Goal: Transaction & Acquisition: Book appointment/travel/reservation

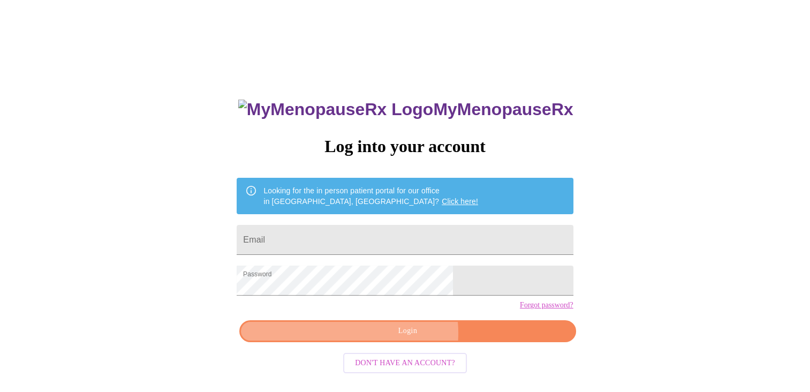
click at [409, 338] on span "Login" at bounding box center [408, 330] width 312 height 13
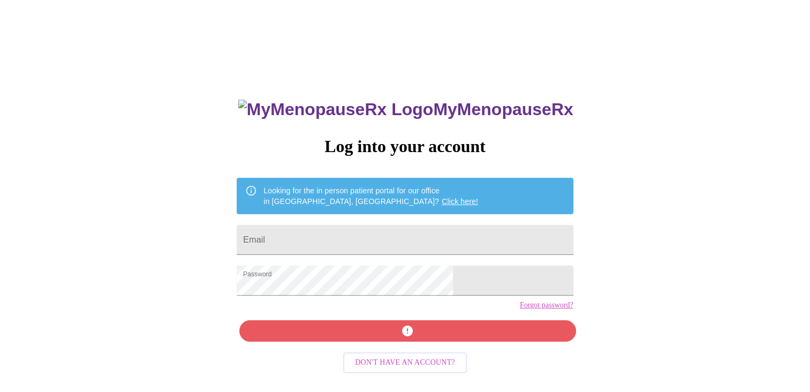
click at [422, 350] on div "MyMenopauseRx Log into your account Looking for the in person patient portal fo…" at bounding box center [405, 278] width 358 height 392
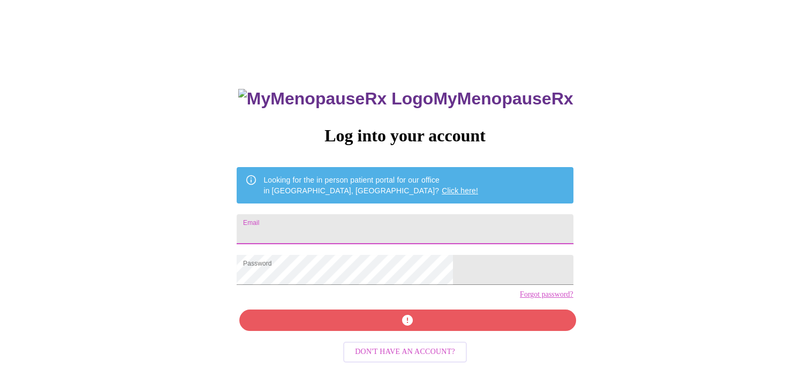
click at [437, 221] on input "Email" at bounding box center [405, 229] width 336 height 30
type input "[EMAIL_ADDRESS][DOMAIN_NAME]"
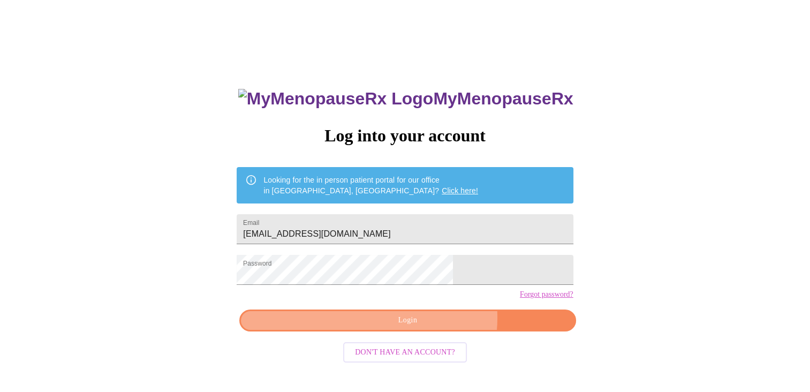
click at [428, 327] on span "Login" at bounding box center [408, 320] width 312 height 13
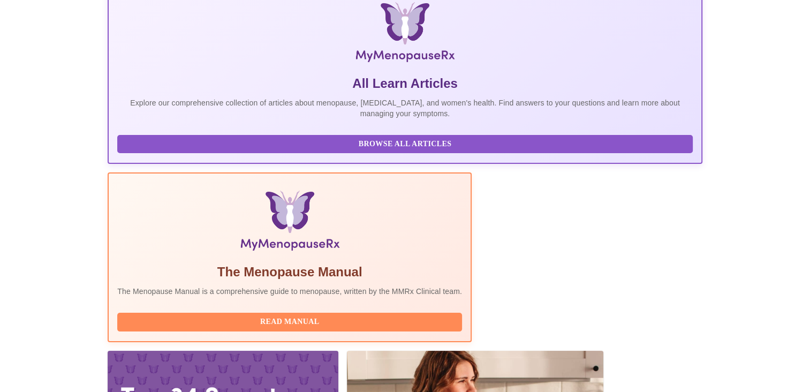
scroll to position [286, 0]
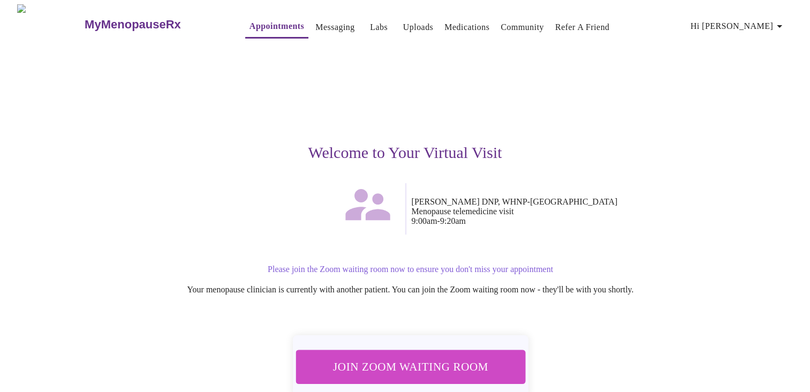
click at [453, 363] on span "Join Zoom Waiting Room" at bounding box center [409, 366] width 201 height 20
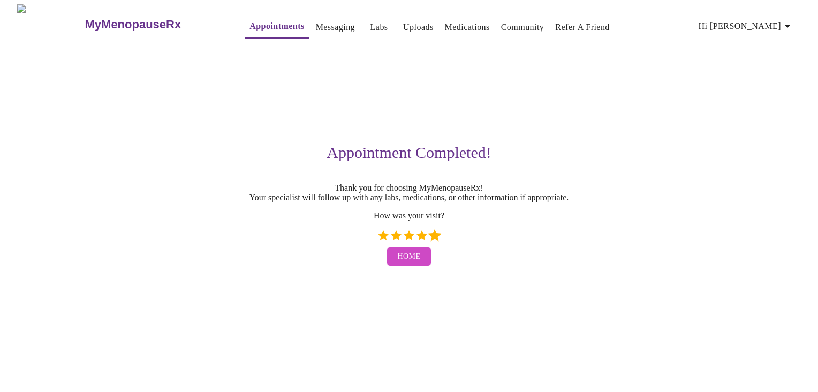
click at [432, 238] on label "5 Stars" at bounding box center [434, 235] width 13 height 13
click at [377, 239] on input "5 Stars" at bounding box center [376, 239] width 1 height 1
radio input "true"
click at [417, 262] on span "Home" at bounding box center [409, 256] width 23 height 13
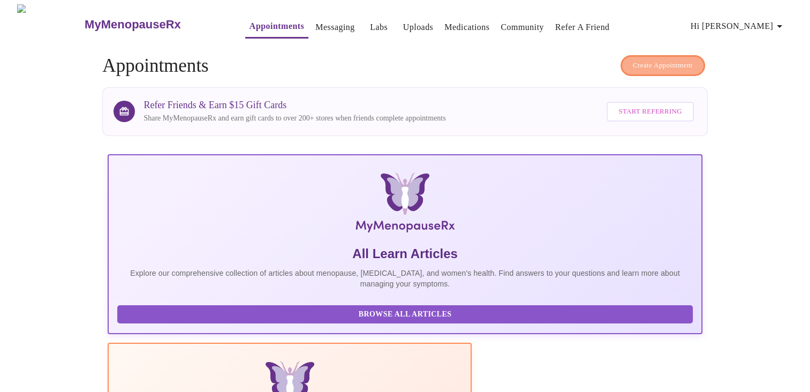
click at [659, 62] on span "Create Appointment" at bounding box center [663, 65] width 60 height 12
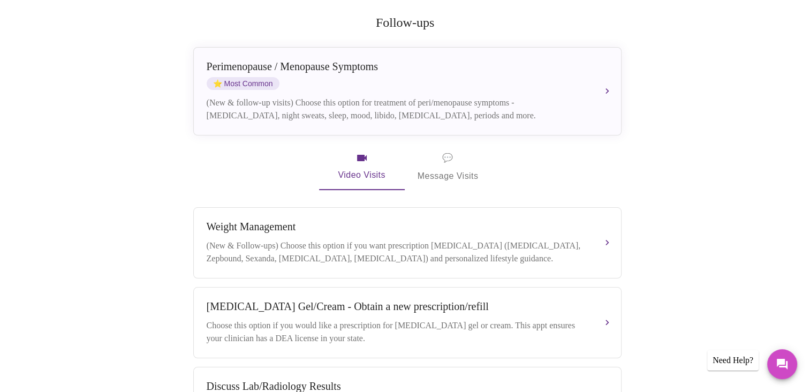
scroll to position [203, 0]
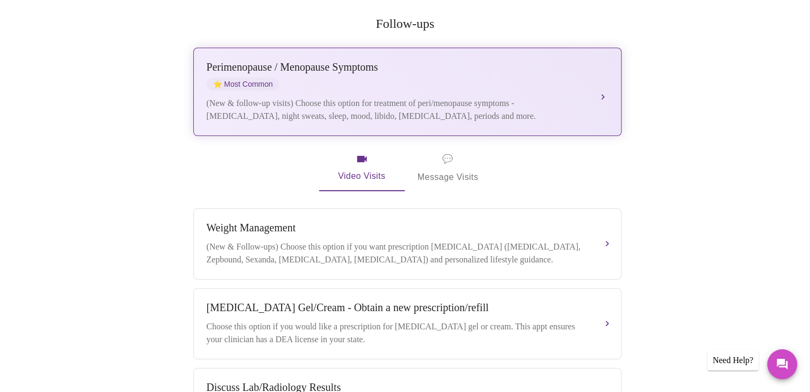
click at [463, 80] on div "[MEDICAL_DATA] / Menopause Symptoms ⭐ Most Common (New & follow-up visits) Choo…" at bounding box center [407, 92] width 401 height 62
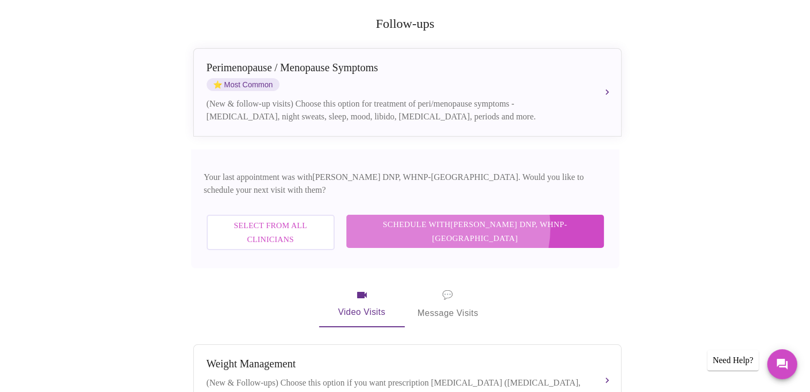
click at [498, 217] on span "Schedule with [PERSON_NAME] DNP, WHNP-BC" at bounding box center [475, 231] width 236 height 28
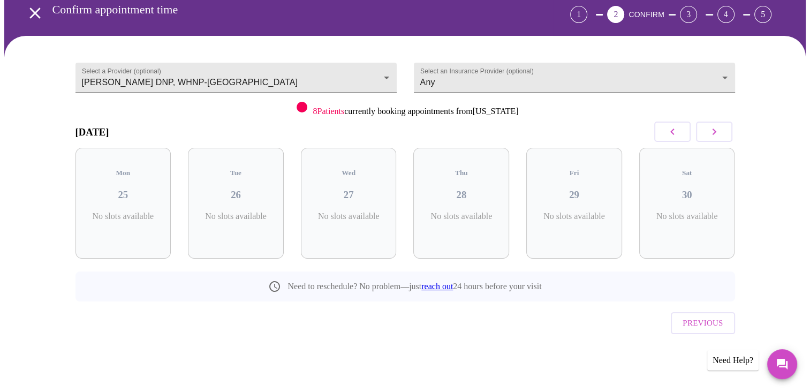
scroll to position [28, 0]
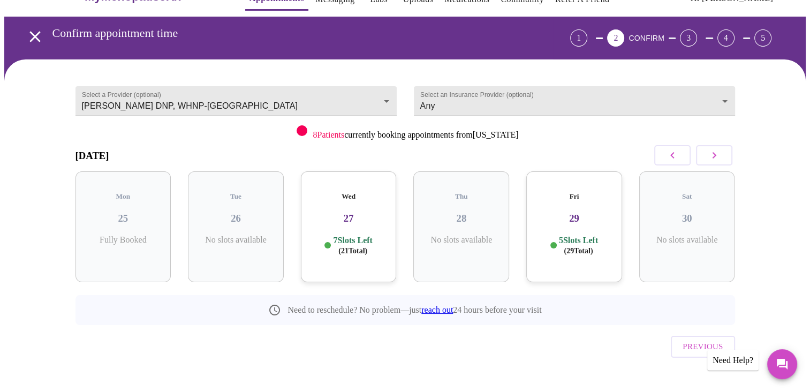
click at [713, 150] on icon "button" at bounding box center [714, 155] width 13 height 13
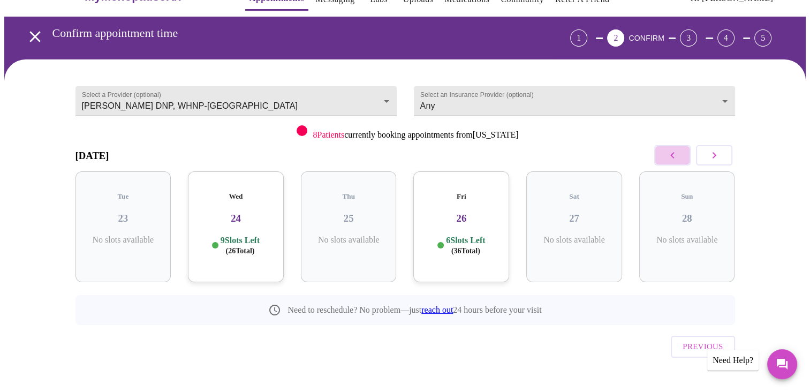
click at [662, 154] on button "button" at bounding box center [672, 155] width 36 height 20
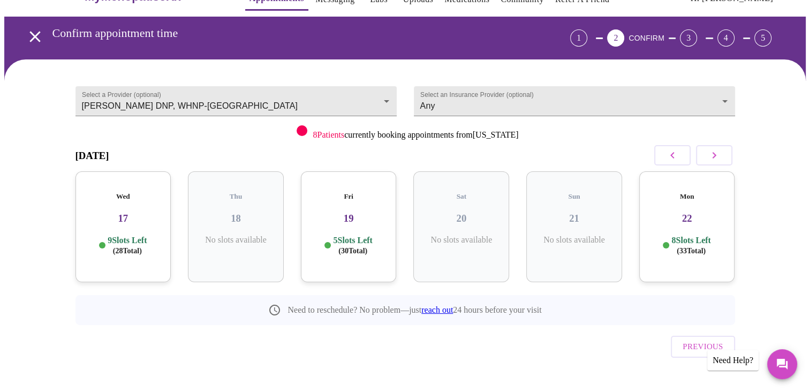
click at [708, 156] on icon "button" at bounding box center [714, 155] width 13 height 13
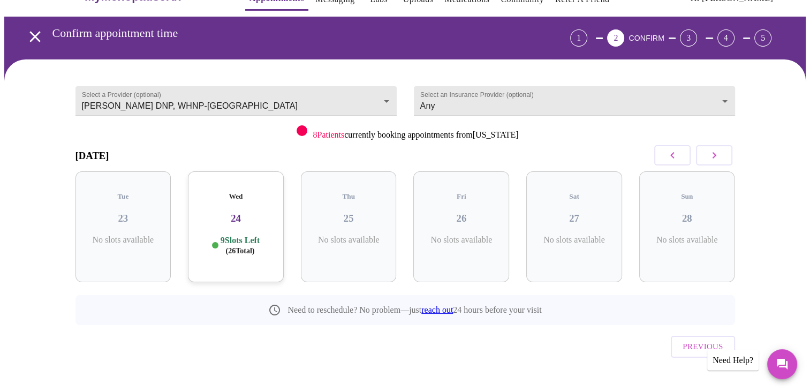
click at [708, 156] on icon "button" at bounding box center [714, 155] width 13 height 13
click at [476, 235] on p "8 Slots Left ( 32 Total)" at bounding box center [465, 245] width 39 height 21
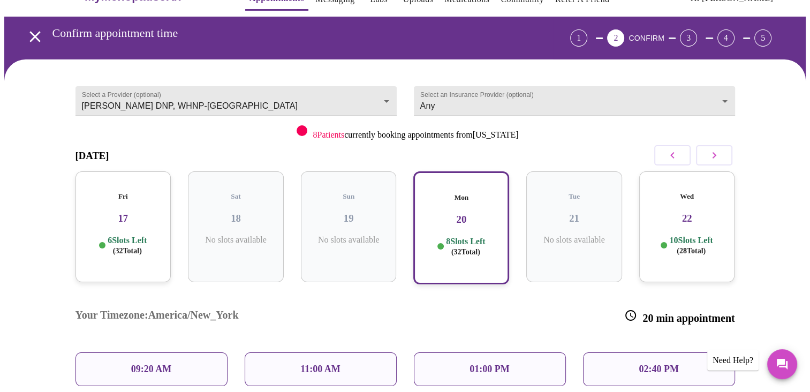
scroll to position [71, 0]
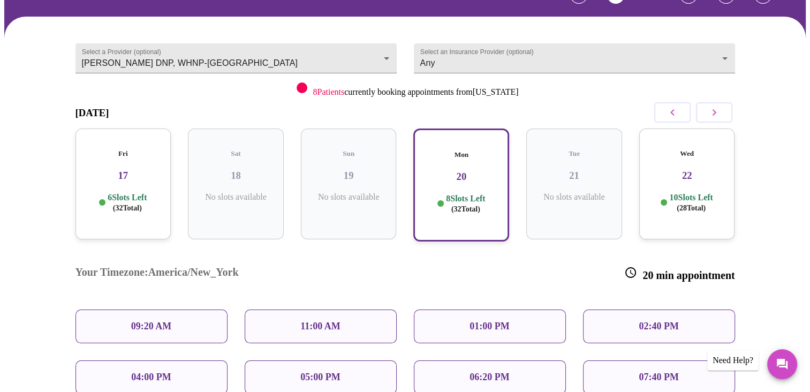
click at [133, 309] on div "09:20 AM" at bounding box center [151, 326] width 152 height 34
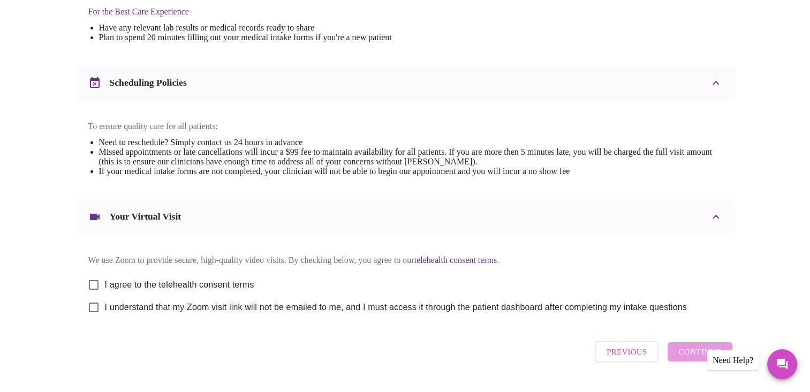
scroll to position [383, 0]
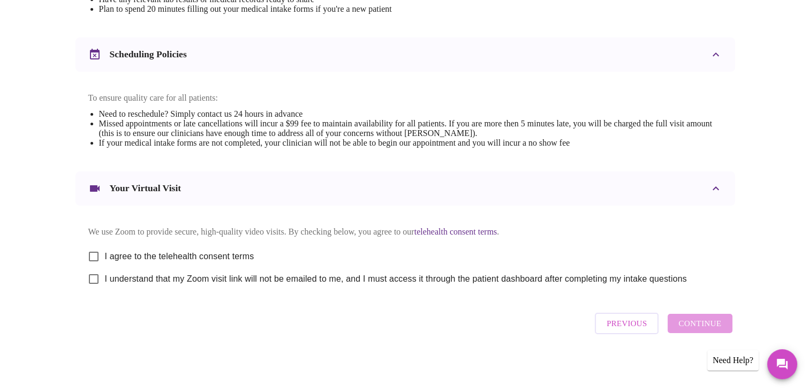
click at [97, 255] on input "I agree to the telehealth consent terms" at bounding box center [93, 256] width 22 height 22
checkbox input "true"
click at [96, 279] on input "I understand that my Zoom visit link will not be emailed to me, and I must acce…" at bounding box center [93, 279] width 22 height 22
checkbox input "true"
click at [698, 330] on span "Continue" at bounding box center [699, 323] width 43 height 14
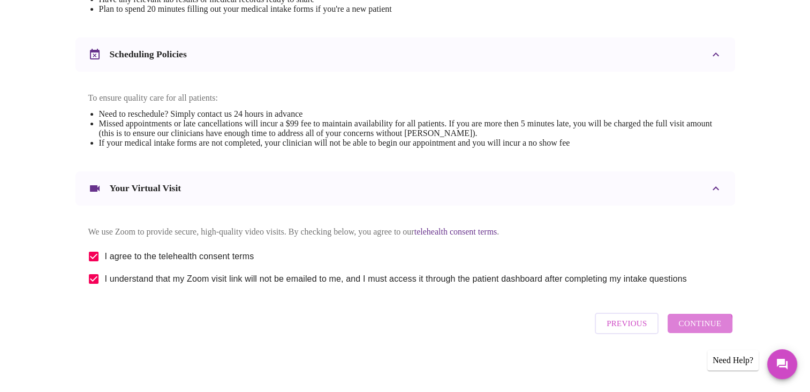
scroll to position [63, 0]
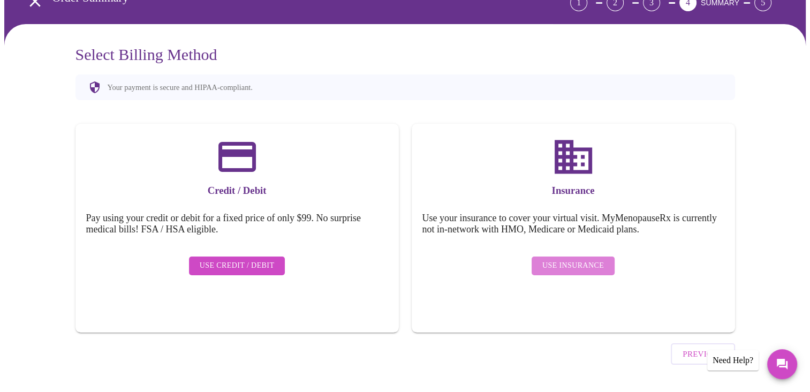
click at [581, 259] on span "Use Insurance" at bounding box center [573, 265] width 62 height 13
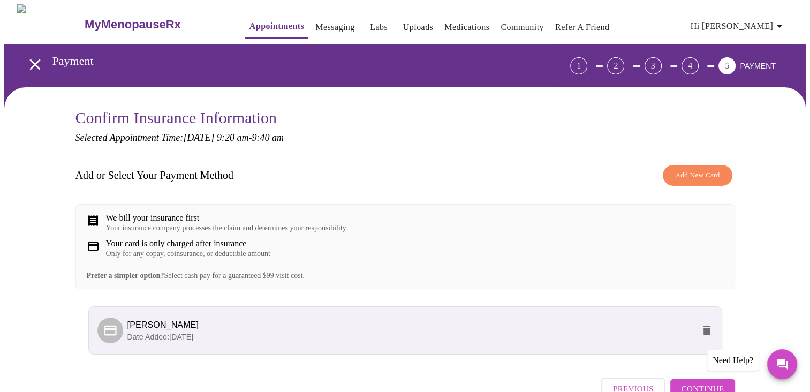
scroll to position [73, 0]
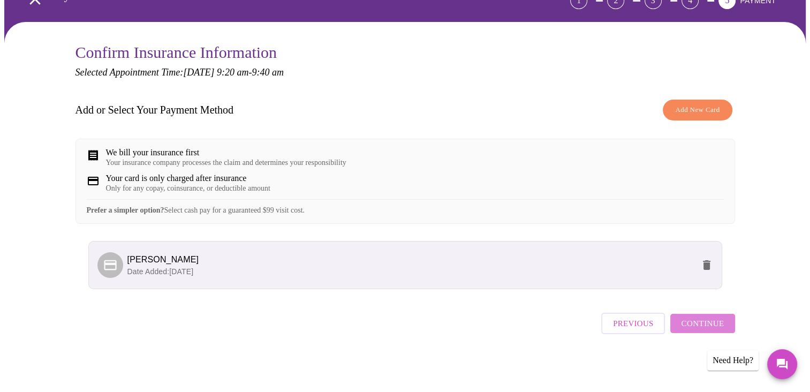
click at [711, 330] on span "Continue" at bounding box center [702, 323] width 43 height 14
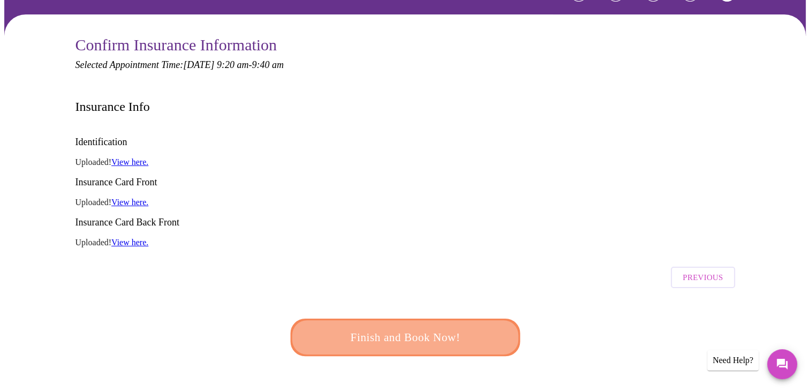
click at [439, 328] on span "Finish and Book Now!" at bounding box center [405, 338] width 198 height 20
